Goal: Task Accomplishment & Management: Manage account settings

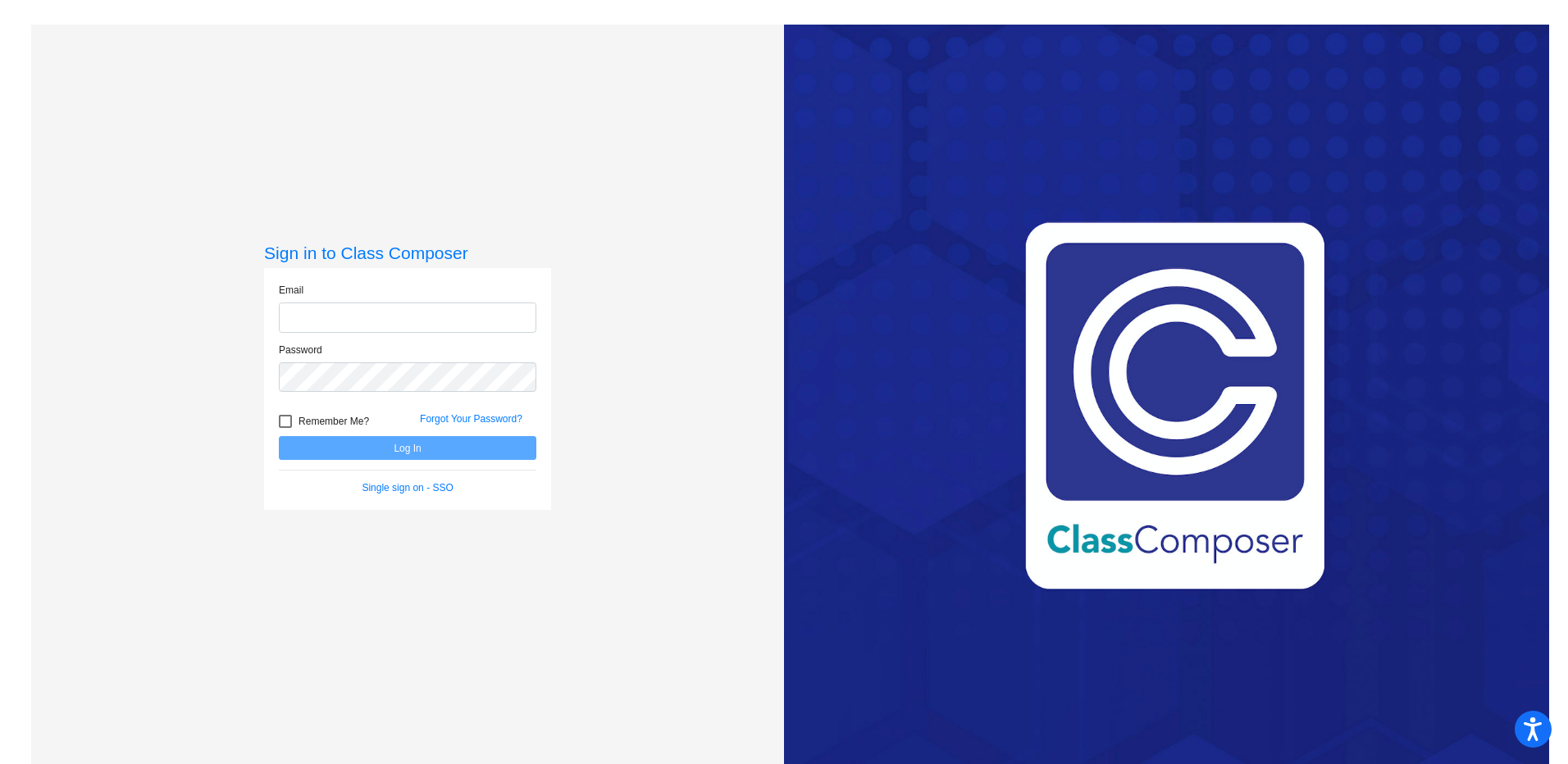
click at [367, 320] on input "email" at bounding box center [407, 318] width 258 height 31
type input "[EMAIL_ADDRESS][DOMAIN_NAME]"
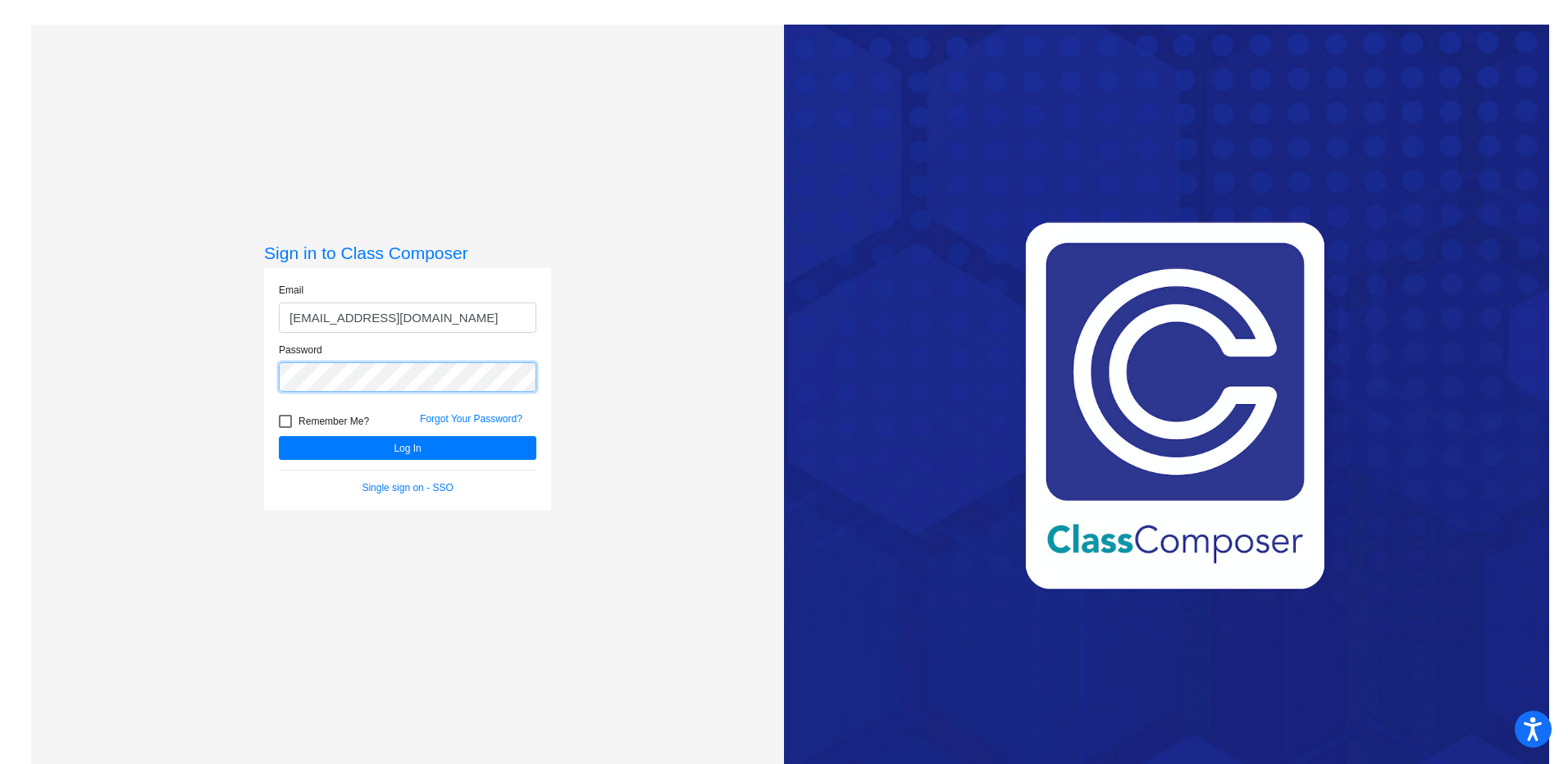
click at [279, 436] on button "Log In" at bounding box center [407, 448] width 258 height 24
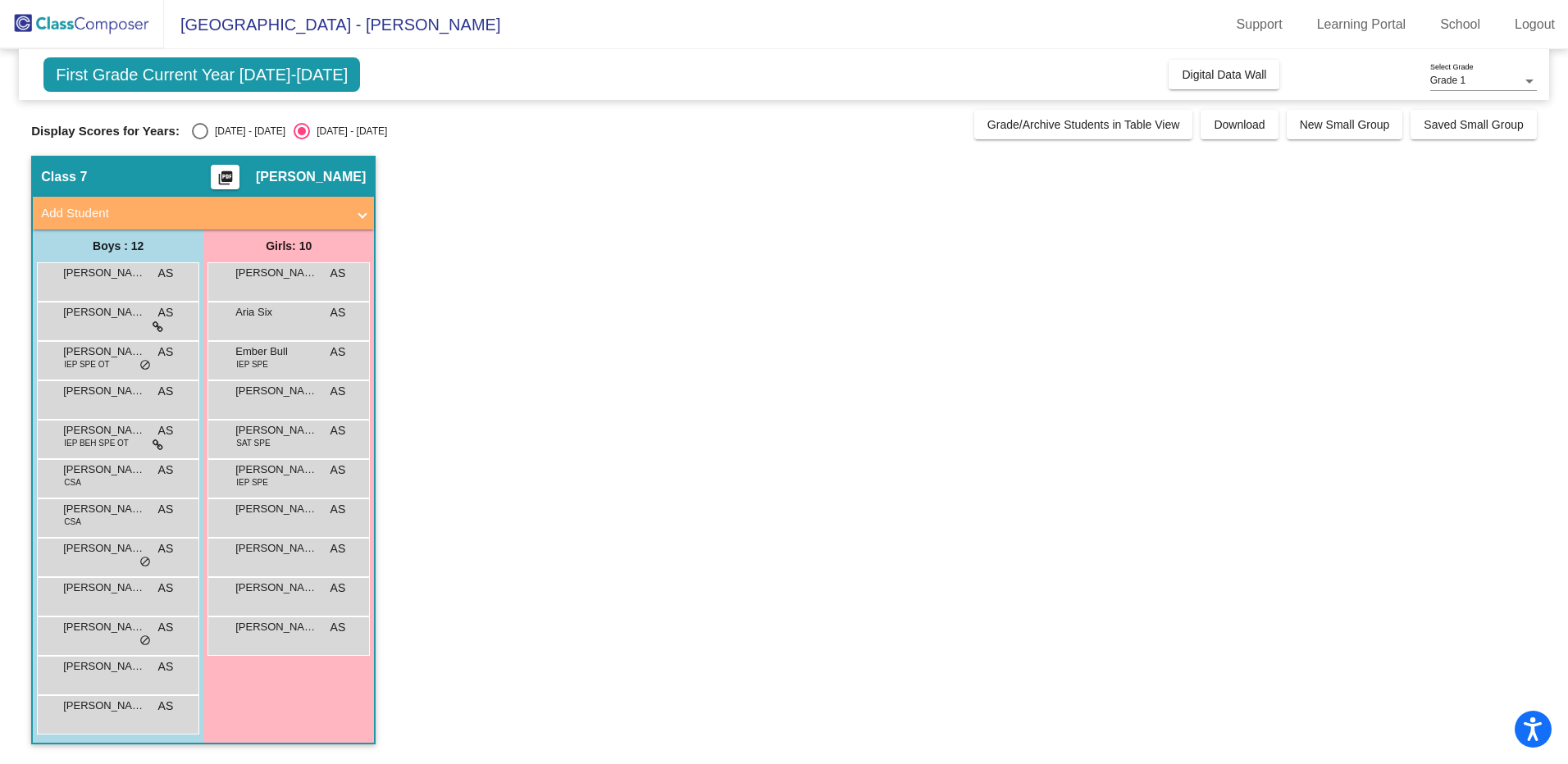
click at [192, 132] on div "Select an option" at bounding box center [200, 131] width 16 height 16
click at [199, 139] on input "[DATE] - [DATE]" at bounding box center [199, 139] width 1 height 1
radio input "true"
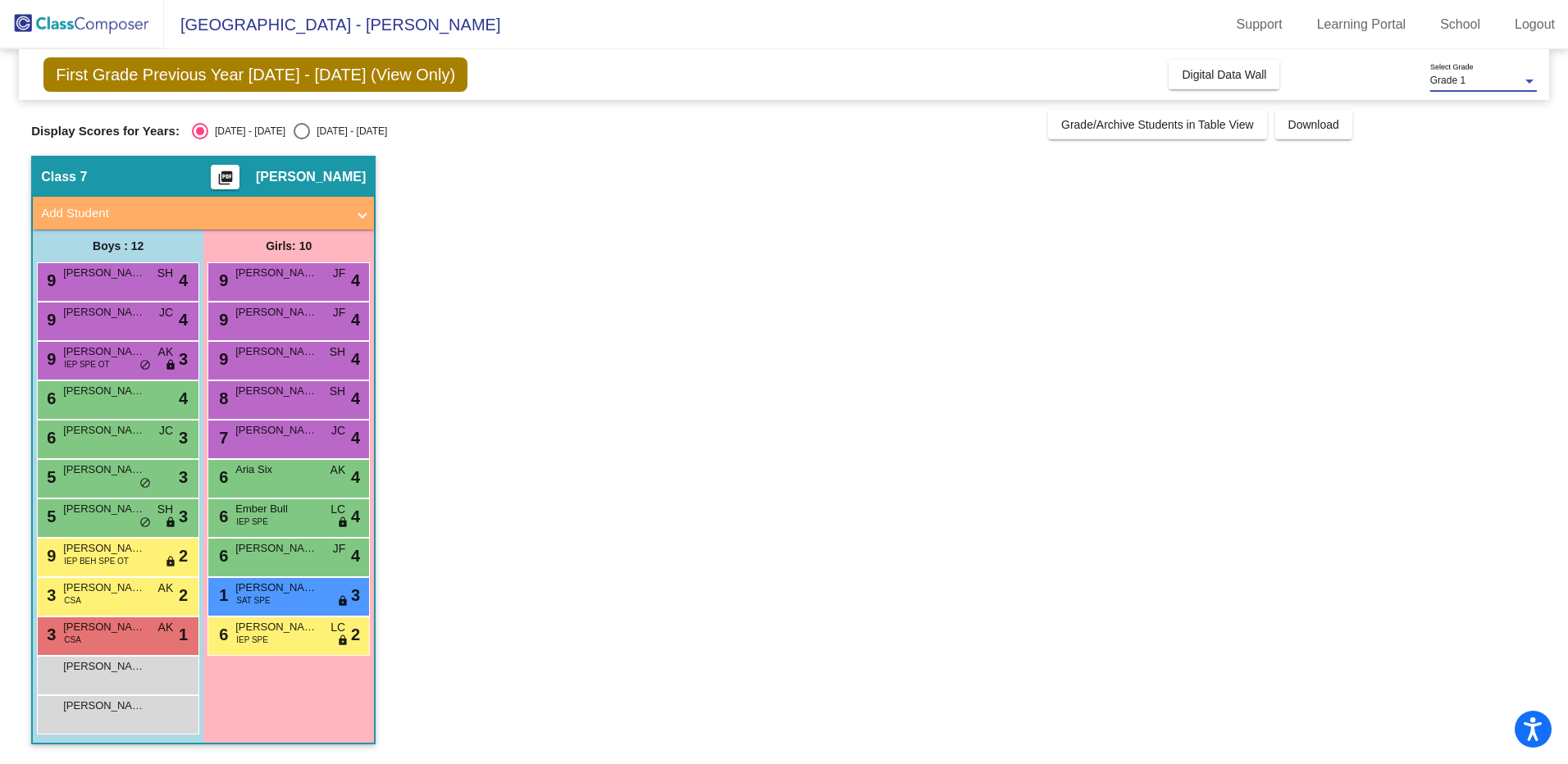
click at [1507, 79] on div "Grade 1" at bounding box center [1476, 81] width 92 height 11
click at [1537, 72] on mat-option "Grade 1" at bounding box center [1483, 81] width 133 height 30
click at [293, 126] on div "Select an option" at bounding box center [301, 131] width 16 height 16
click at [301, 139] on input "[DATE] - [DATE]" at bounding box center [301, 139] width 1 height 1
radio input "true"
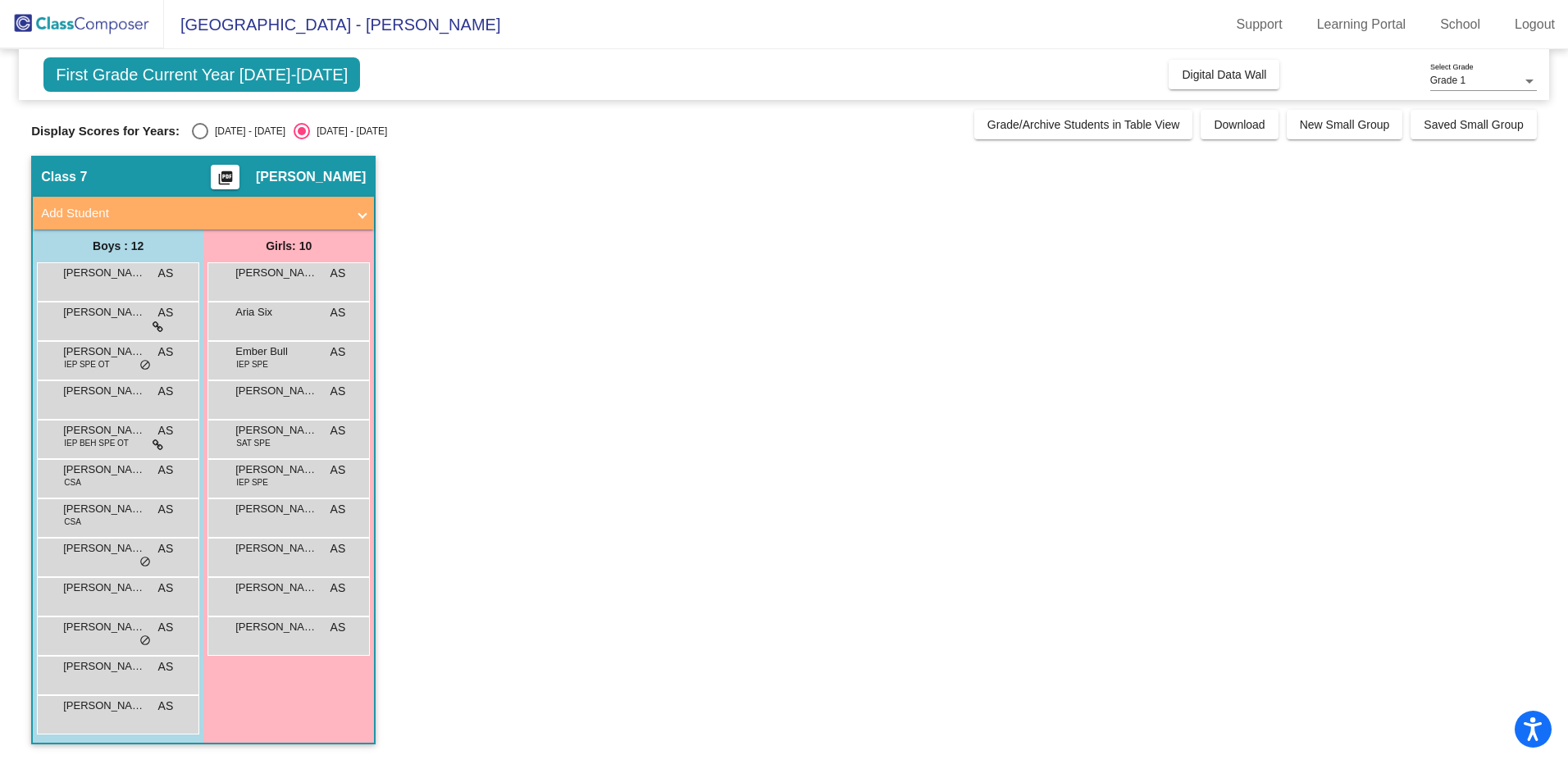
click at [192, 127] on div "Select an option" at bounding box center [200, 131] width 16 height 16
click at [199, 139] on input "[DATE] - [DATE]" at bounding box center [199, 139] width 1 height 1
radio input "true"
